Goal: Task Accomplishment & Management: Complete application form

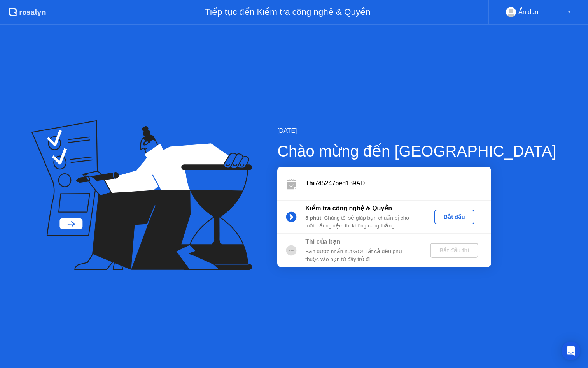
click at [472, 216] on div "Bắt đầu" at bounding box center [455, 217] width 34 height 6
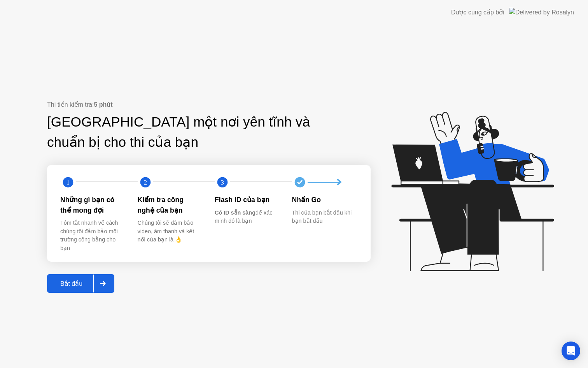
click at [73, 282] on div "Bắt đầu" at bounding box center [71, 283] width 44 height 7
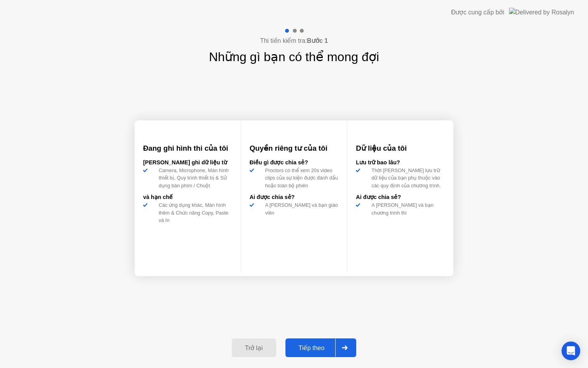
click at [306, 360] on div "Trở lại Tiếp theo" at bounding box center [294, 348] width 134 height 36
click at [305, 348] on div "Tiếp theo" at bounding box center [312, 347] width 48 height 7
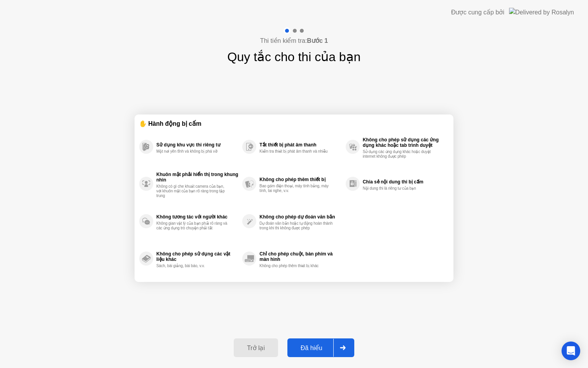
click at [325, 348] on div "Đã hiểu" at bounding box center [312, 347] width 44 height 7
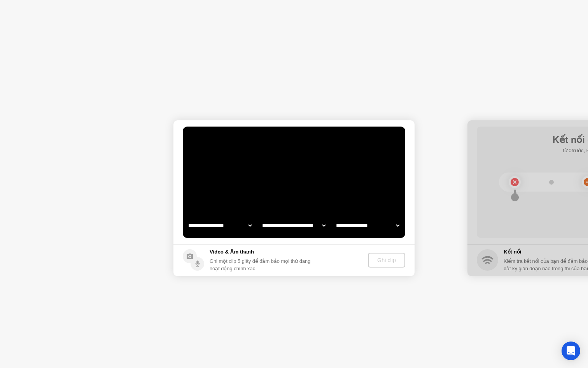
select select "**********"
select select "*******"
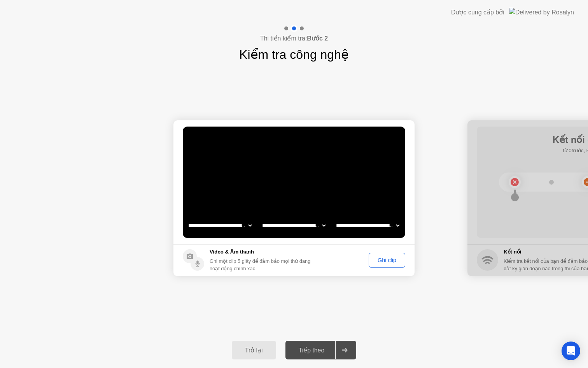
click at [394, 264] on button "Ghi clip" at bounding box center [387, 260] width 37 height 15
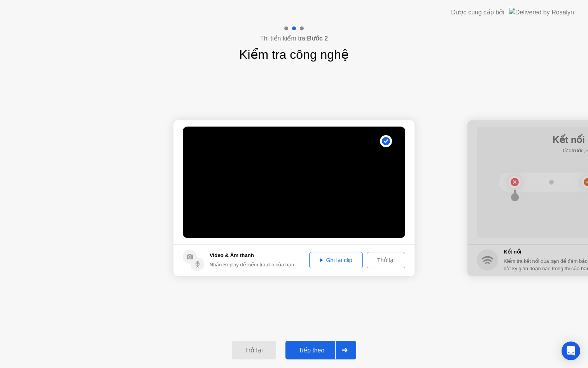
click at [328, 346] on div "Tiếp theo" at bounding box center [312, 349] width 48 height 7
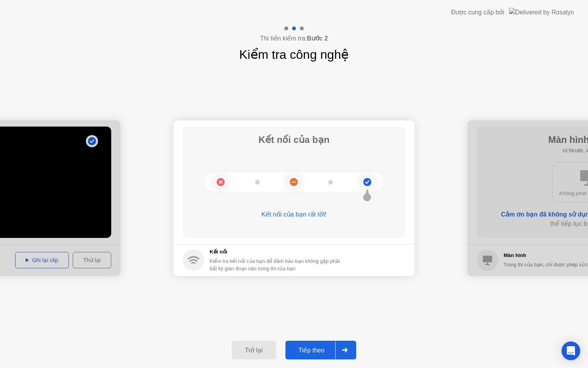
click at [304, 354] on div "Tiếp theo" at bounding box center [312, 349] width 48 height 7
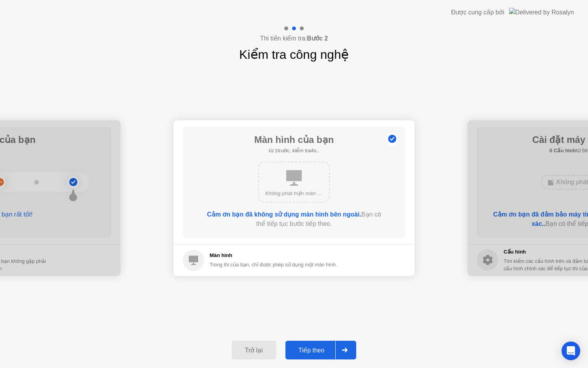
click at [323, 351] on div "Tiếp theo" at bounding box center [312, 349] width 48 height 7
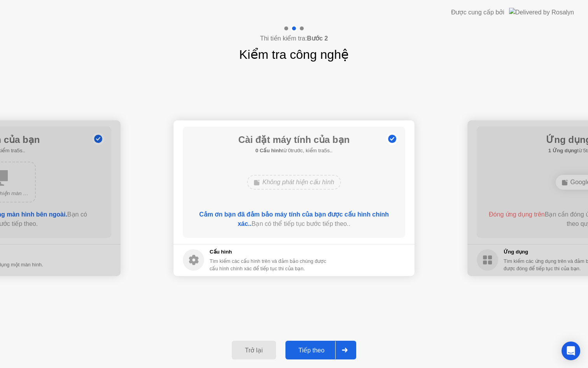
click at [327, 352] on div "Tiếp theo" at bounding box center [312, 349] width 48 height 7
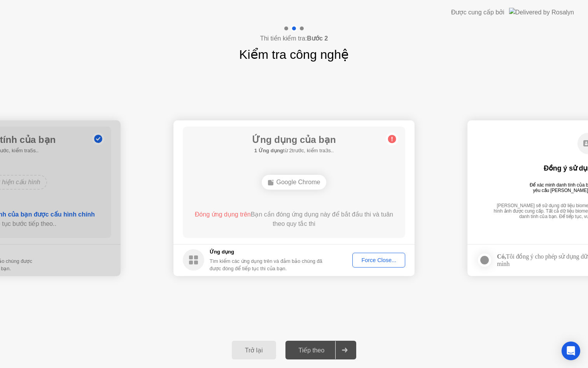
click at [386, 260] on div "Force Close..." at bounding box center [378, 260] width 47 height 6
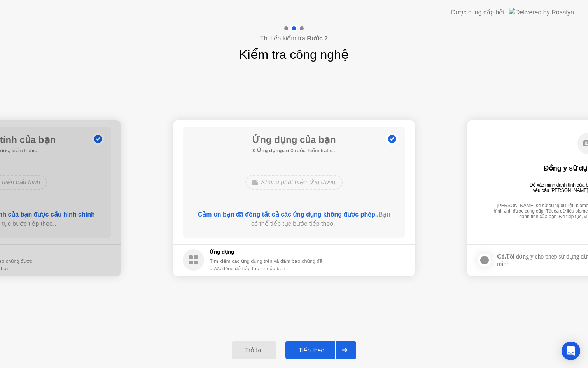
click at [328, 357] on button "Tiếp theo" at bounding box center [321, 350] width 71 height 19
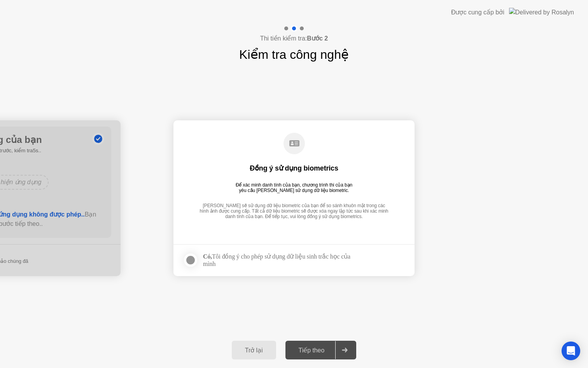
click at [199, 259] on label at bounding box center [193, 260] width 20 height 16
click at [329, 352] on div "Tiếp theo" at bounding box center [312, 349] width 48 height 7
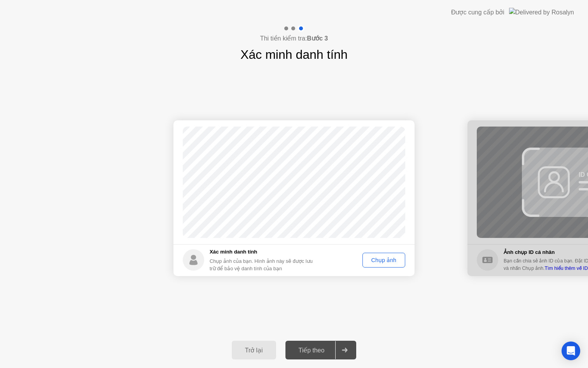
click at [379, 263] on div "Chụp ảnh" at bounding box center [383, 260] width 37 height 6
click at [326, 359] on div "Trở lại Tiếp theo" at bounding box center [294, 350] width 588 height 36
click at [324, 355] on button "Tiếp theo" at bounding box center [321, 350] width 71 height 19
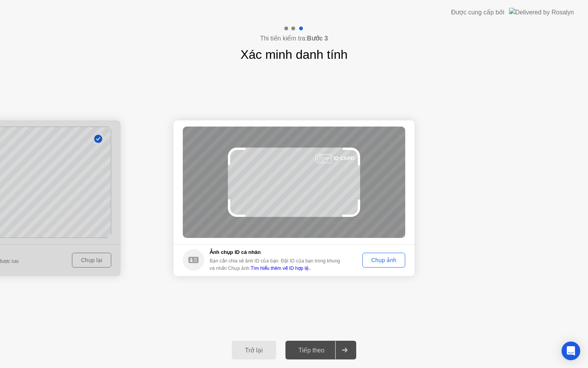
click at [377, 260] on div "Chụp ảnh" at bounding box center [383, 260] width 37 height 6
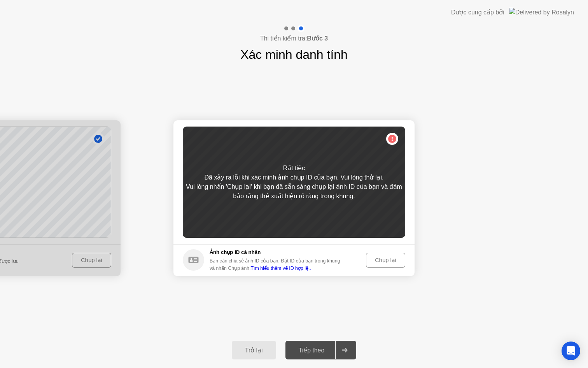
click at [368, 225] on div "Rất tiếc Đã xảy ra lỗi khi xác minh ảnh chụp ID của bạn. Vui lòng thử lại. Vui …" at bounding box center [294, 181] width 223 height 111
click at [384, 263] on div "Chụp lại" at bounding box center [386, 260] width 34 height 6
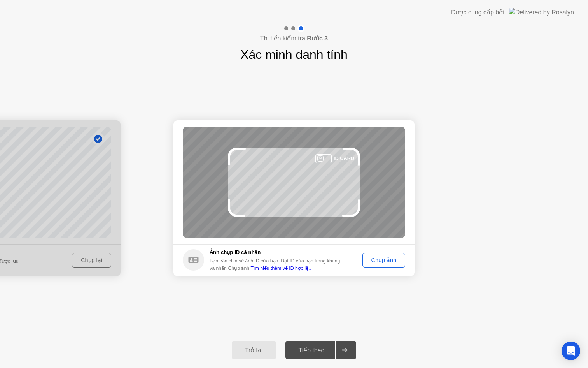
click at [371, 257] on div "Chụp ảnh" at bounding box center [383, 260] width 37 height 6
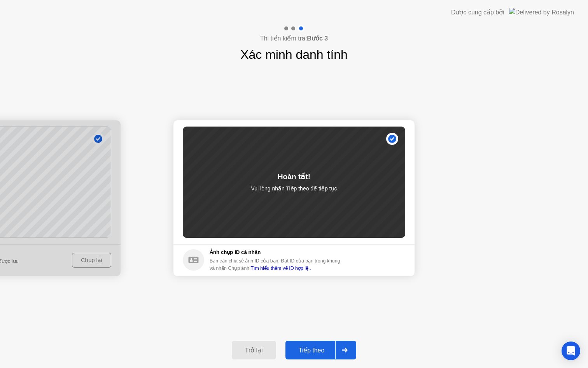
click at [330, 343] on button "Tiếp theo" at bounding box center [321, 350] width 71 height 19
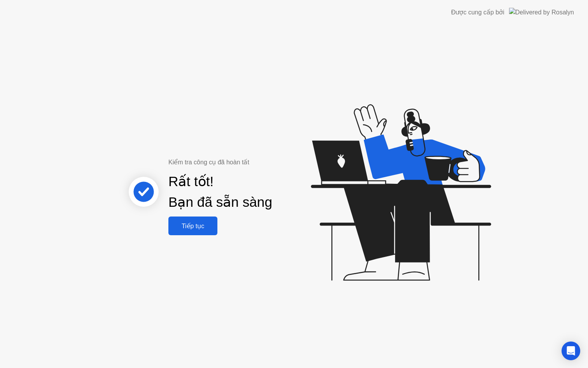
click at [206, 229] on div "Tiếp tục" at bounding box center [193, 225] width 44 height 7
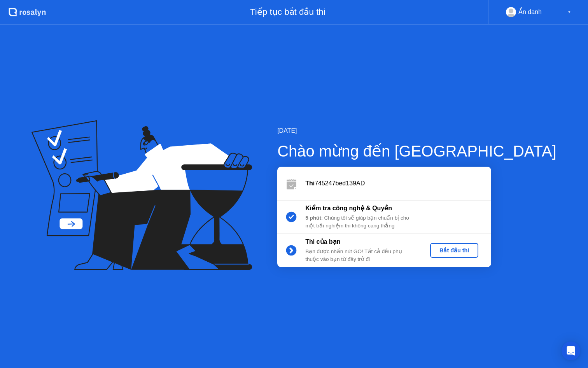
click at [479, 255] on button "Bắt đầu thi" at bounding box center [454, 250] width 48 height 15
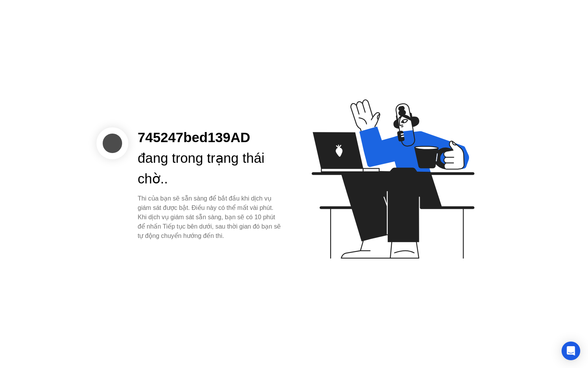
click at [257, 237] on div "Thi của bạn sẽ sẵn sàng để bắt đầu khi dịch vụ giám sát được bật. Điều này có t…" at bounding box center [210, 217] width 144 height 47
click at [259, 241] on div "745247bed139AD đang trong trạng thái chờ.. Thi của bạn sẽ sẵn sàng để bắt đầu k…" at bounding box center [294, 184] width 588 height 368
drag, startPoint x: 225, startPoint y: 217, endPoint x: 197, endPoint y: 227, distance: 29.3
click at [200, 225] on div "Thi của bạn sẽ sẵn sàng để bắt đầu khi dịch vụ giám sát được bật. Điều này có t…" at bounding box center [210, 217] width 144 height 47
click at [218, 224] on div "Thi của bạn sẽ sẵn sàng để bắt đầu khi dịch vụ giám sát được bật. Điều này có t…" at bounding box center [210, 217] width 144 height 47
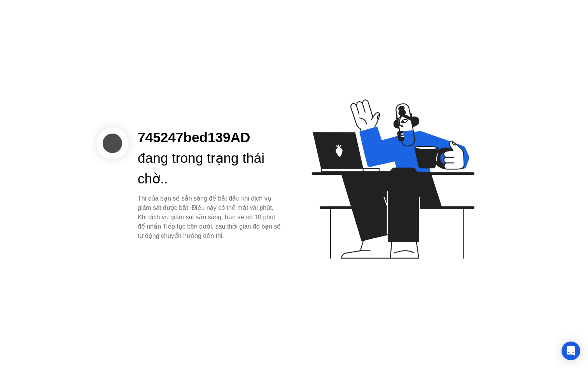
drag, startPoint x: 216, startPoint y: 225, endPoint x: 252, endPoint y: 242, distance: 39.3
click at [251, 242] on div "745247bed139AD đang trong trạng thái chờ.. Thi của bạn sẽ sẵn sàng để bắt đầu k…" at bounding box center [294, 184] width 588 height 368
click at [252, 242] on div "745247bed139AD đang trong trạng thái chờ.. Thi của bạn sẽ sẵn sàng để bắt đầu k…" at bounding box center [294, 184] width 588 height 368
drag, startPoint x: 255, startPoint y: 242, endPoint x: 266, endPoint y: 246, distance: 11.6
click at [256, 243] on div "745247bed139AD đang trong trạng thái chờ.. Thi của bạn sẽ sẵn sàng để bắt đầu k…" at bounding box center [294, 184] width 588 height 368
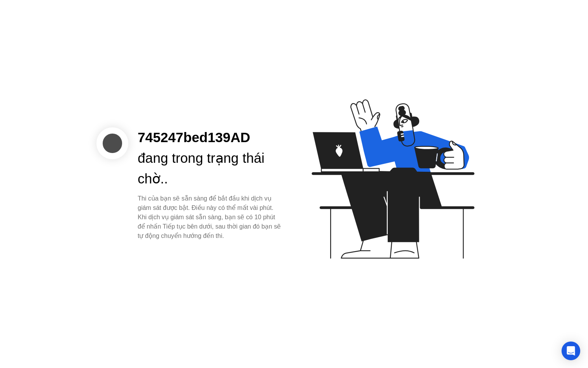
drag, startPoint x: 320, startPoint y: 279, endPoint x: 327, endPoint y: 283, distance: 8.0
click at [323, 281] on icon at bounding box center [391, 182] width 201 height 199
drag, startPoint x: 391, startPoint y: 299, endPoint x: 436, endPoint y: 311, distance: 47.2
click at [434, 311] on div "745247bed139AD đang trong trạng thái chờ.. Thi của bạn sẽ sẵn sàng để bắt đầu k…" at bounding box center [294, 184] width 588 height 368
click at [436, 311] on div "745247bed139AD đang trong trạng thái chờ.. Thi của bạn sẽ sẵn sàng để bắt đầu k…" at bounding box center [294, 184] width 588 height 368
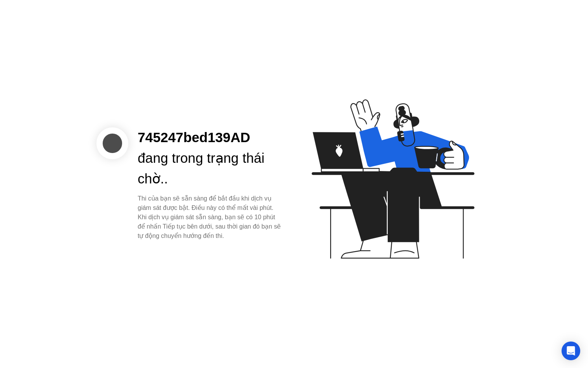
click at [448, 311] on div "745247bed139AD đang trong trạng thái chờ.. Thi của bạn sẽ sẵn sàng để bắt đầu k…" at bounding box center [294, 184] width 588 height 368
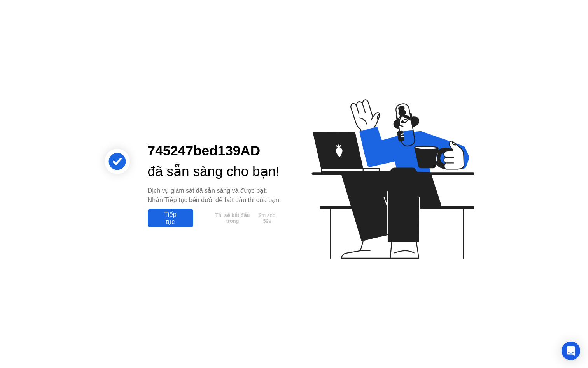
click at [169, 225] on div "Tiếp tục" at bounding box center [170, 218] width 41 height 15
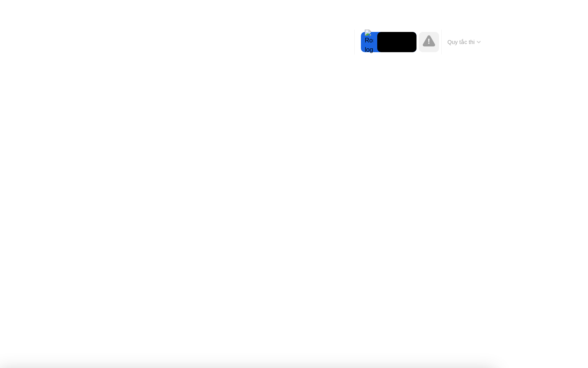
click at [466, 43] on button "Quy tắc thi" at bounding box center [465, 42] width 38 height 7
drag, startPoint x: 410, startPoint y: 37, endPoint x: 452, endPoint y: 53, distance: 44.8
click at [452, 53] on div "Di chuyển Phóng to Ẩn Quy tắc thi" at bounding box center [421, 42] width 132 height 25
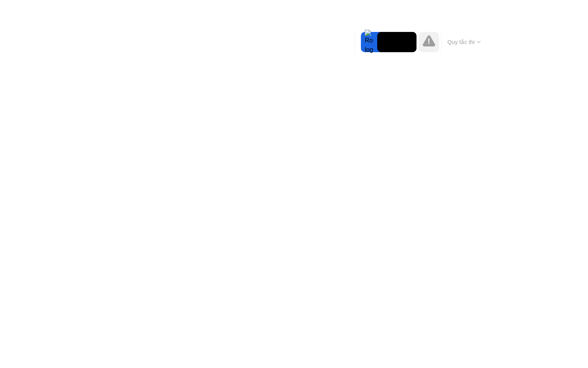
click at [380, 48] on video at bounding box center [397, 42] width 39 height 20
drag, startPoint x: 357, startPoint y: 39, endPoint x: 381, endPoint y: 43, distance: 24.2
click at [380, 43] on div "Di chuyển Phóng to Ẩn Quy tắc thi" at bounding box center [421, 42] width 132 height 25
drag, startPoint x: 388, startPoint y: 40, endPoint x: 460, endPoint y: 40, distance: 72.0
click at [460, 40] on div "Di chuyển Phóng to Ẩn Quy tắc thi" at bounding box center [421, 42] width 132 height 25
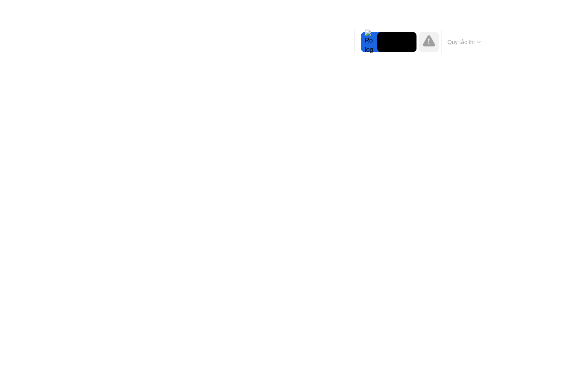
drag, startPoint x: 411, startPoint y: 42, endPoint x: 437, endPoint y: 47, distance: 26.2
click at [437, 47] on div "Di chuyển Phóng to Ẩn Quy tắc thi" at bounding box center [421, 42] width 132 height 25
drag, startPoint x: 409, startPoint y: 46, endPoint x: 436, endPoint y: 54, distance: 28.7
click at [409, 46] on video at bounding box center [397, 42] width 39 height 20
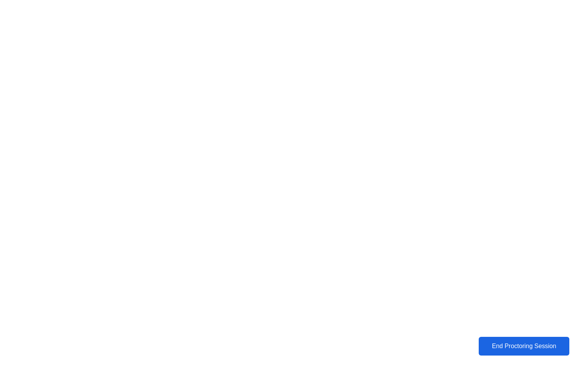
click at [497, 350] on div "End Proctoring Session" at bounding box center [524, 346] width 86 height 7
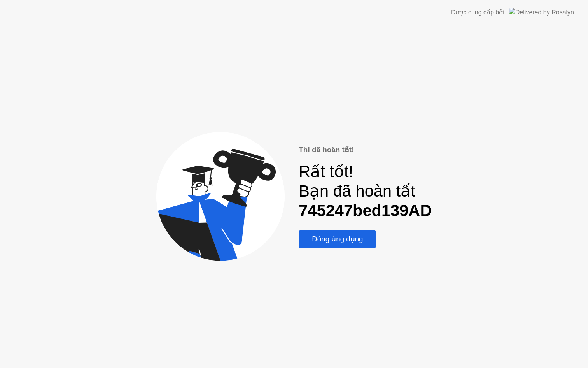
click at [357, 242] on div "Đóng ứng dụng" at bounding box center [337, 239] width 73 height 9
